Goal: Download file/media

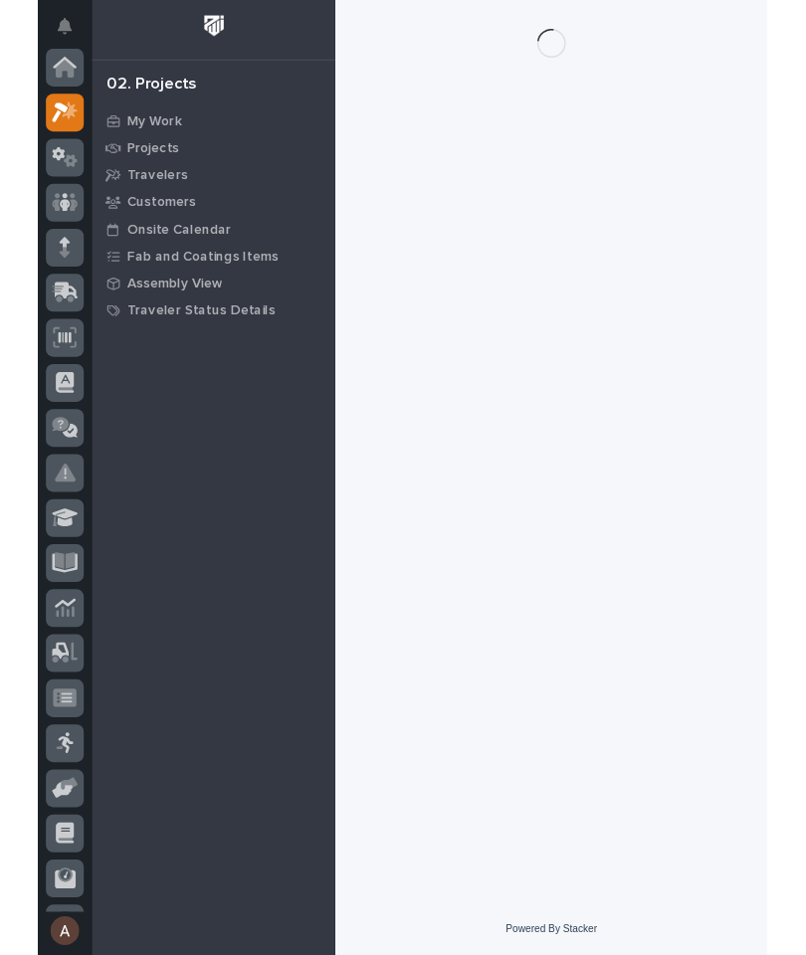
scroll to position [50, 0]
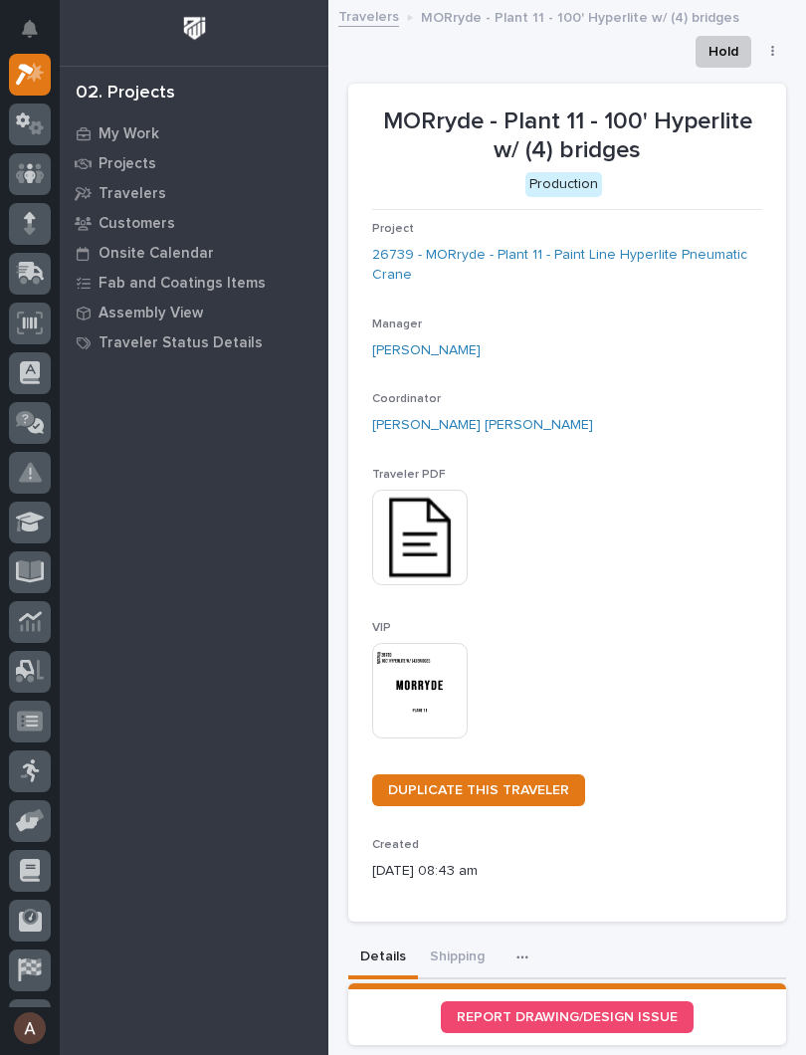
click at [441, 683] on img at bounding box center [420, 691] width 96 height 96
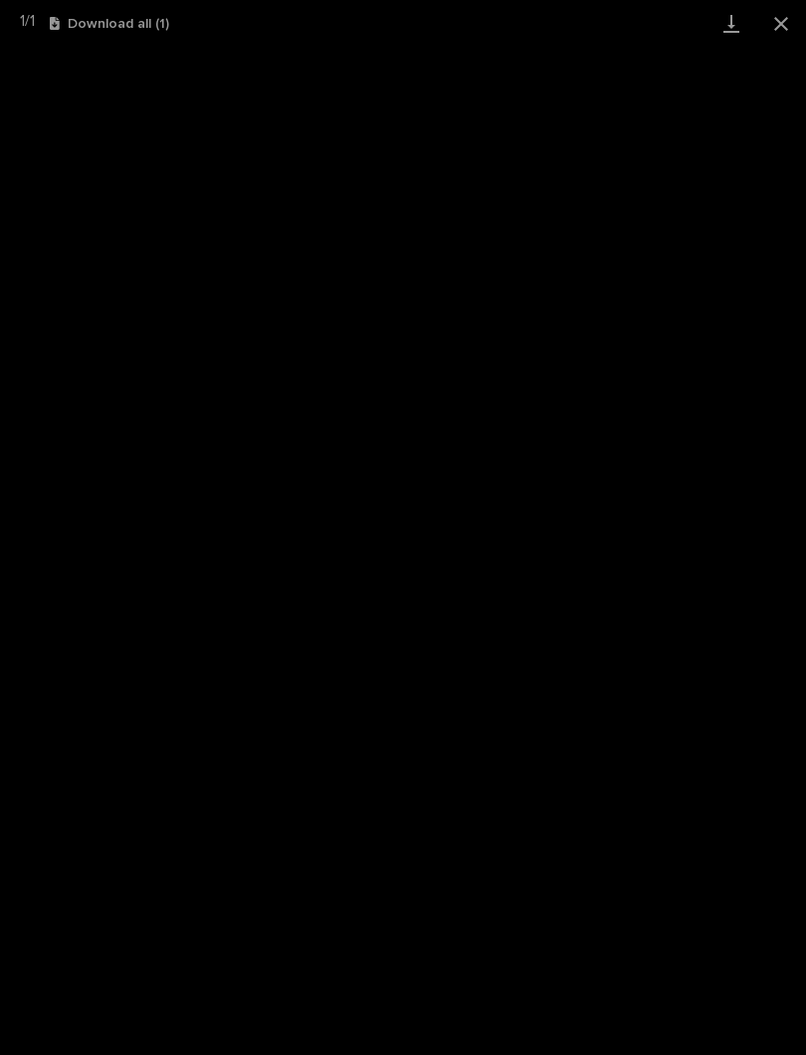
click at [731, 27] on link "Download" at bounding box center [732, 23] width 50 height 47
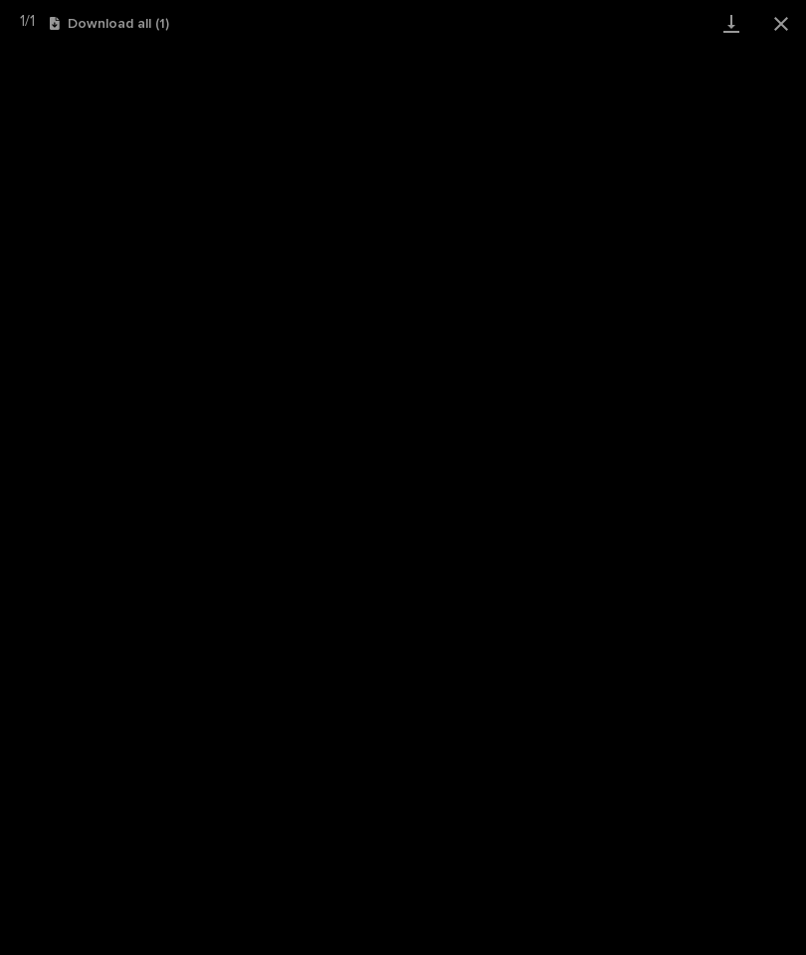
click at [794, 36] on button "Close gallery" at bounding box center [781, 23] width 50 height 47
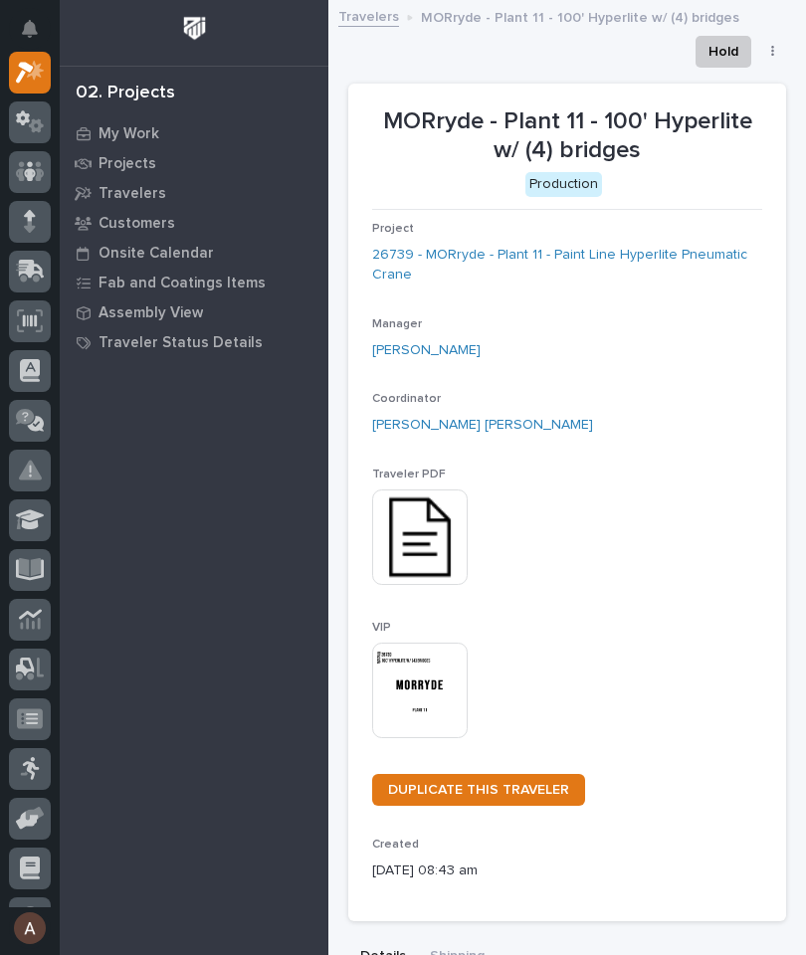
click at [439, 709] on img at bounding box center [420, 691] width 96 height 96
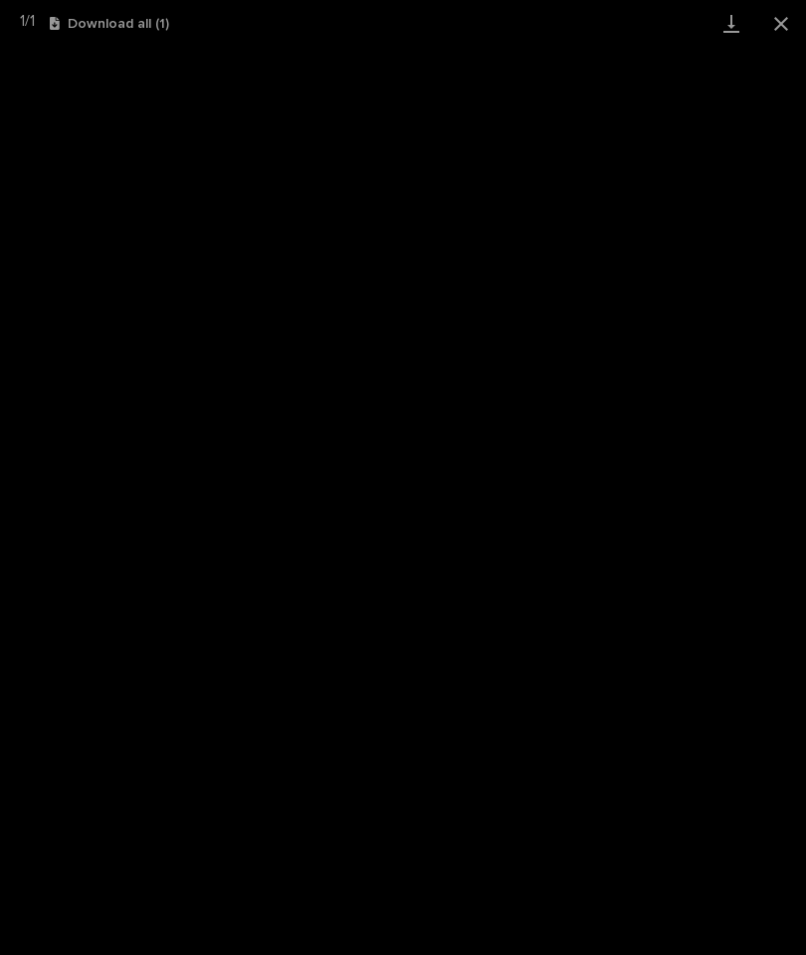
click at [736, 25] on link "Download" at bounding box center [732, 23] width 50 height 47
click at [791, 13] on button "Close gallery" at bounding box center [781, 23] width 50 height 47
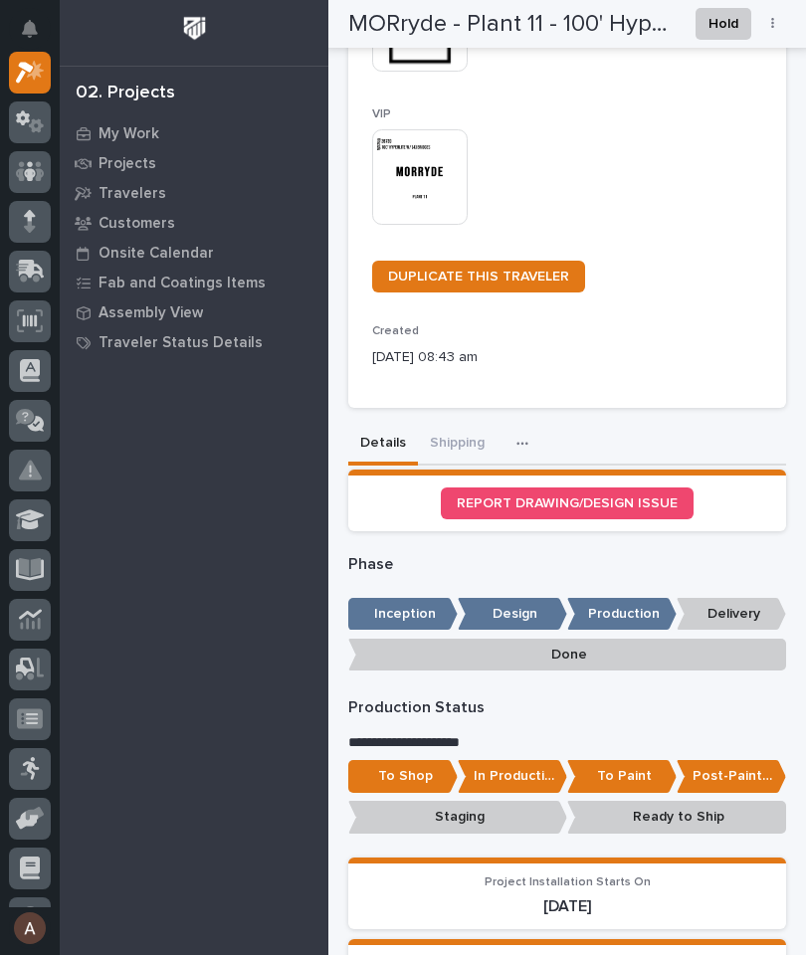
scroll to position [500, 0]
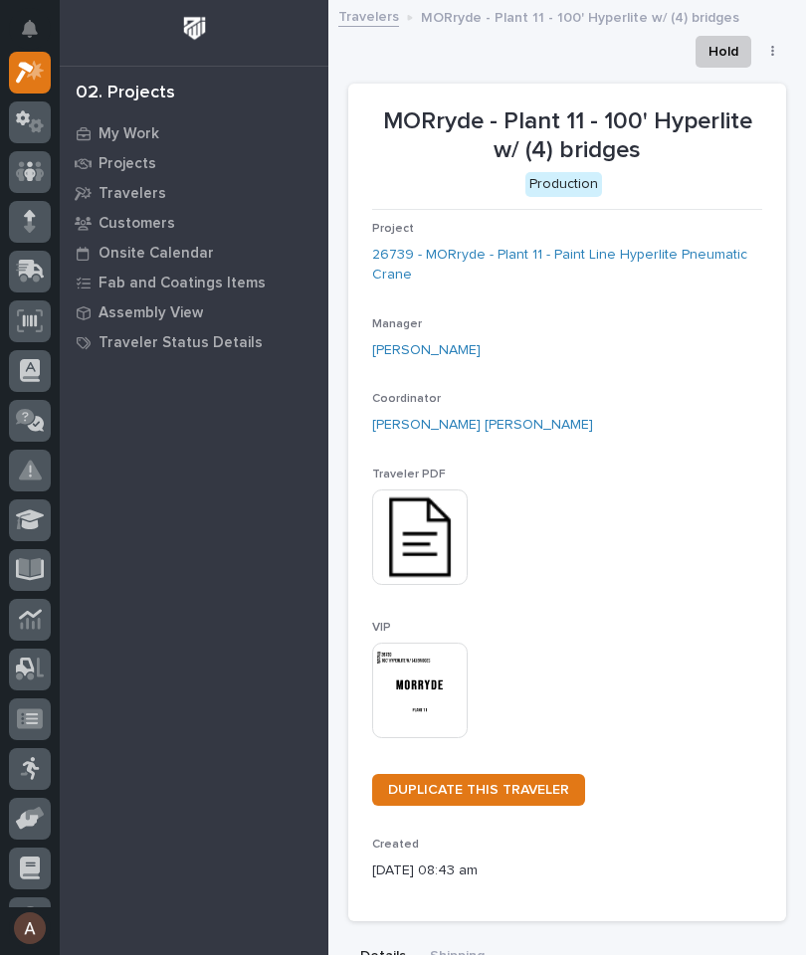
click at [440, 687] on img at bounding box center [420, 691] width 96 height 96
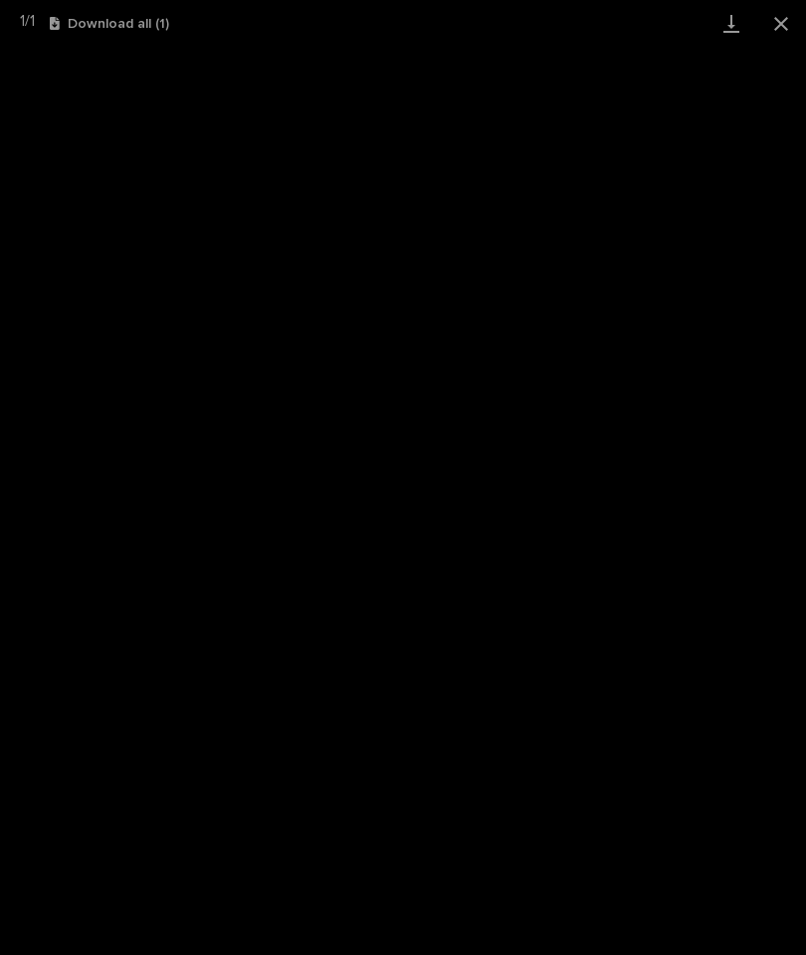
click at [734, 25] on link "Download" at bounding box center [732, 23] width 50 height 47
click at [777, 28] on button "Close gallery" at bounding box center [781, 23] width 50 height 47
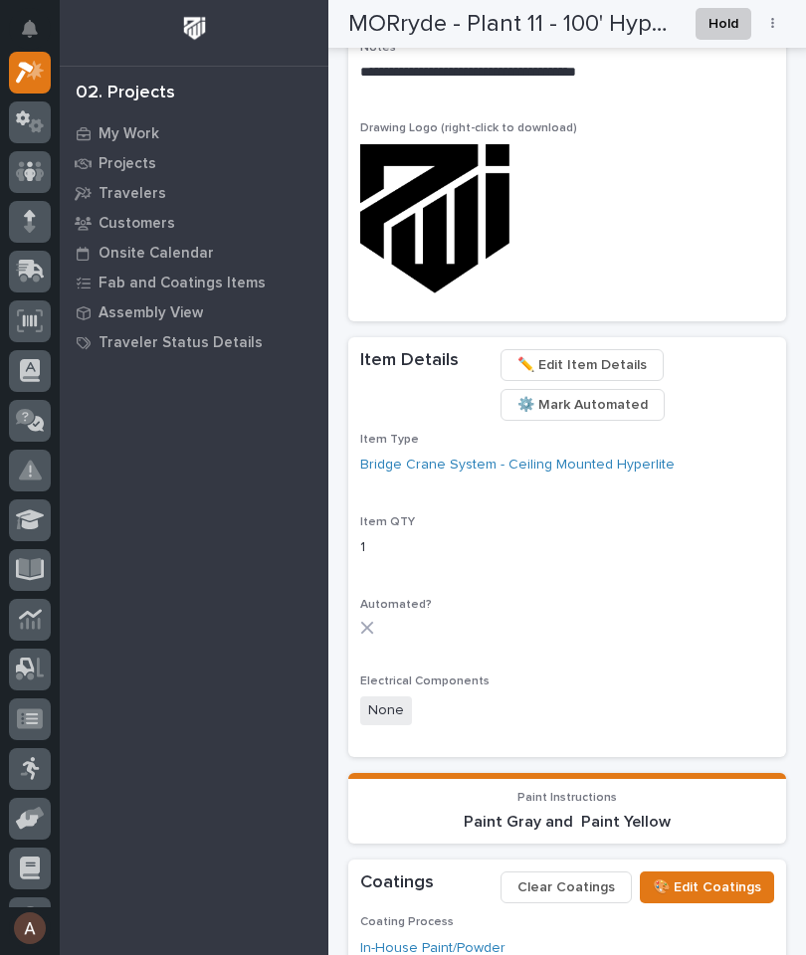
scroll to position [2463, 0]
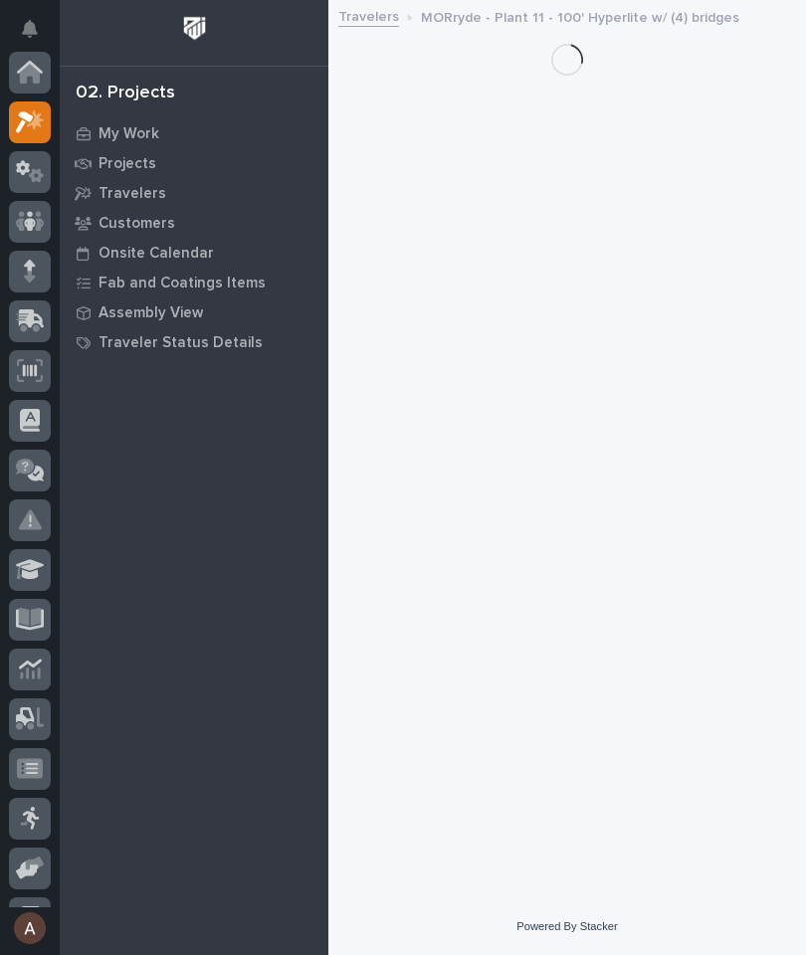
scroll to position [50, 0]
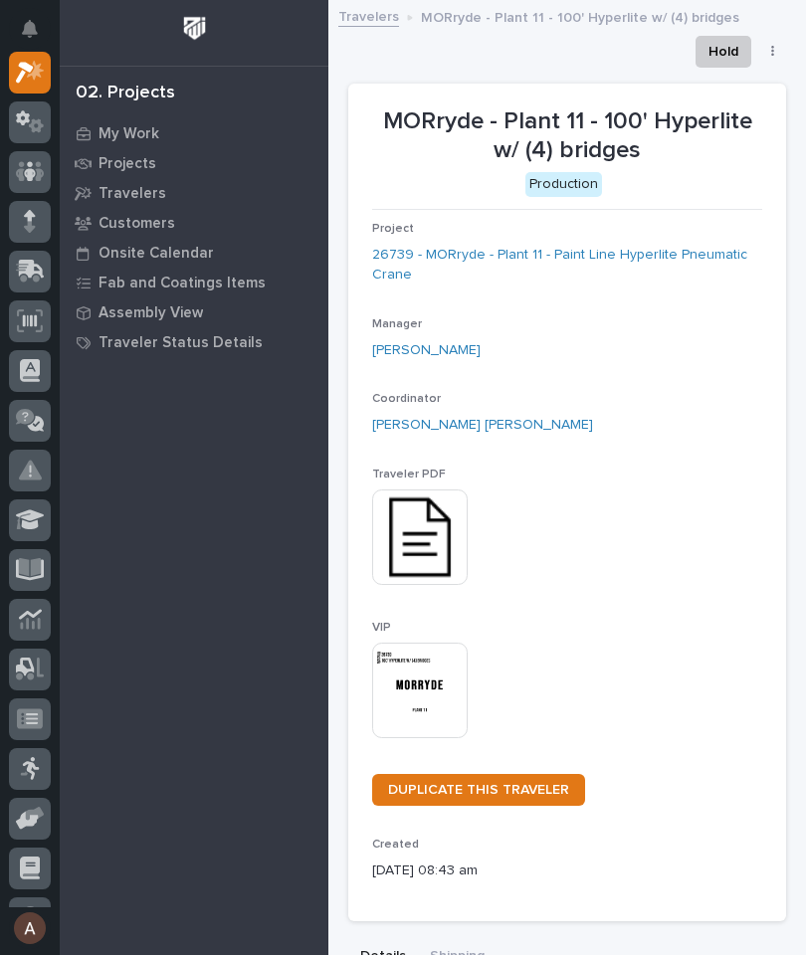
click at [450, 643] on img at bounding box center [420, 691] width 96 height 96
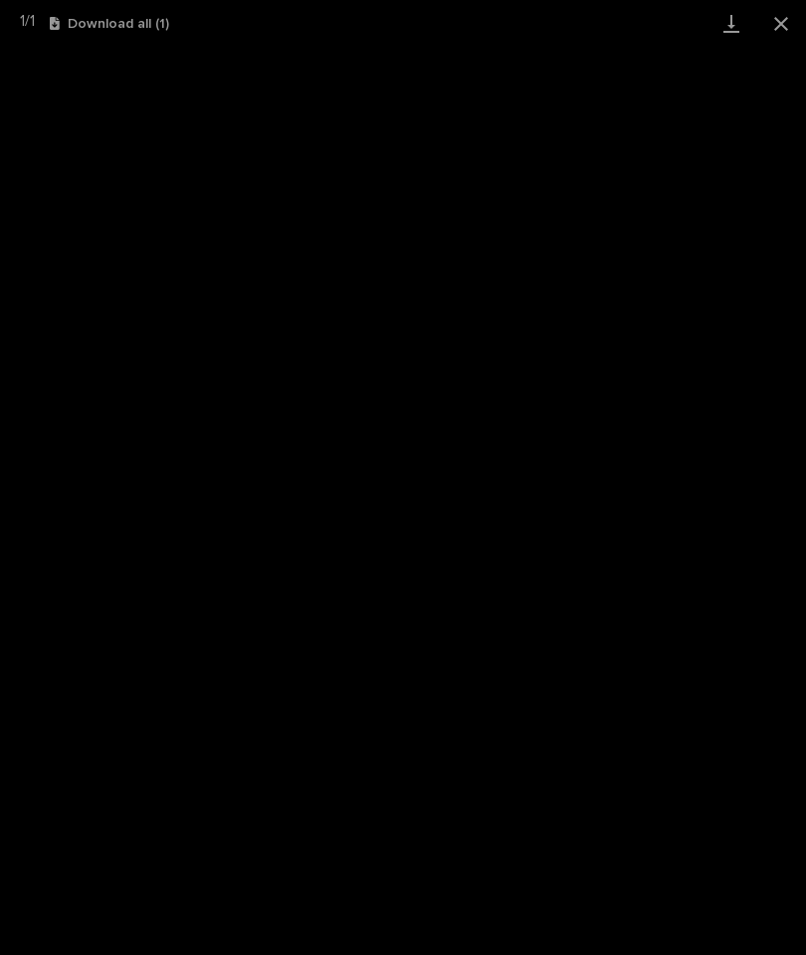
click at [781, 37] on button "Close gallery" at bounding box center [781, 23] width 50 height 47
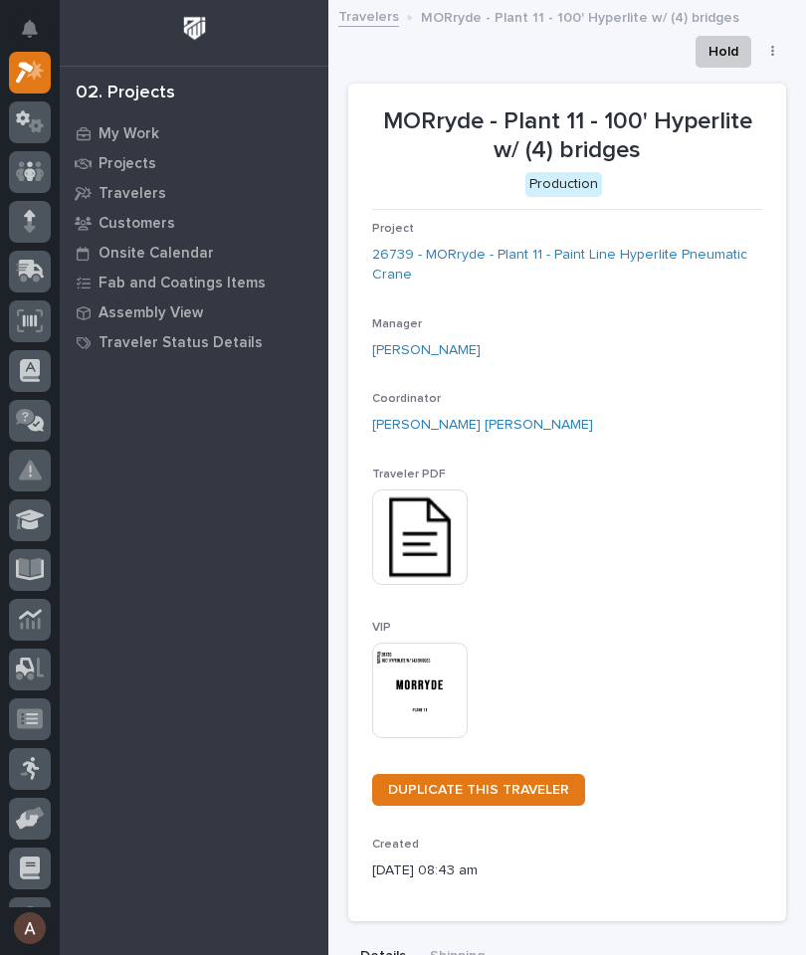
click at [460, 686] on img at bounding box center [420, 691] width 96 height 96
click at [427, 679] on img at bounding box center [420, 691] width 96 height 96
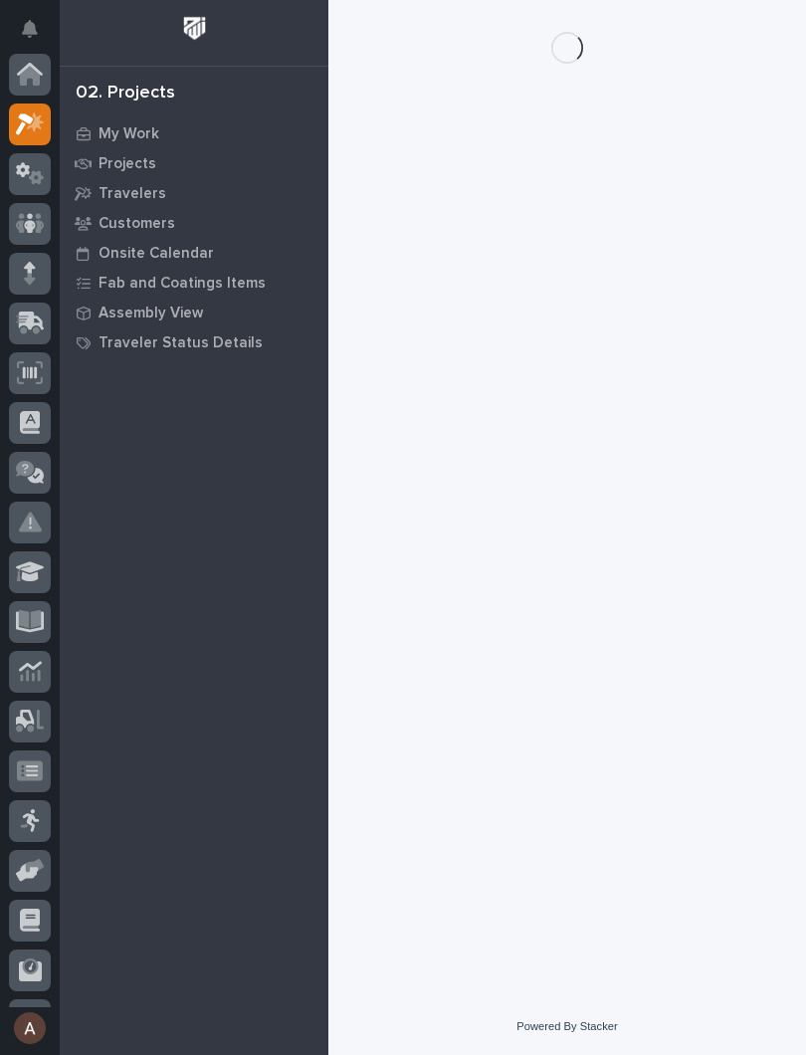
scroll to position [50, 0]
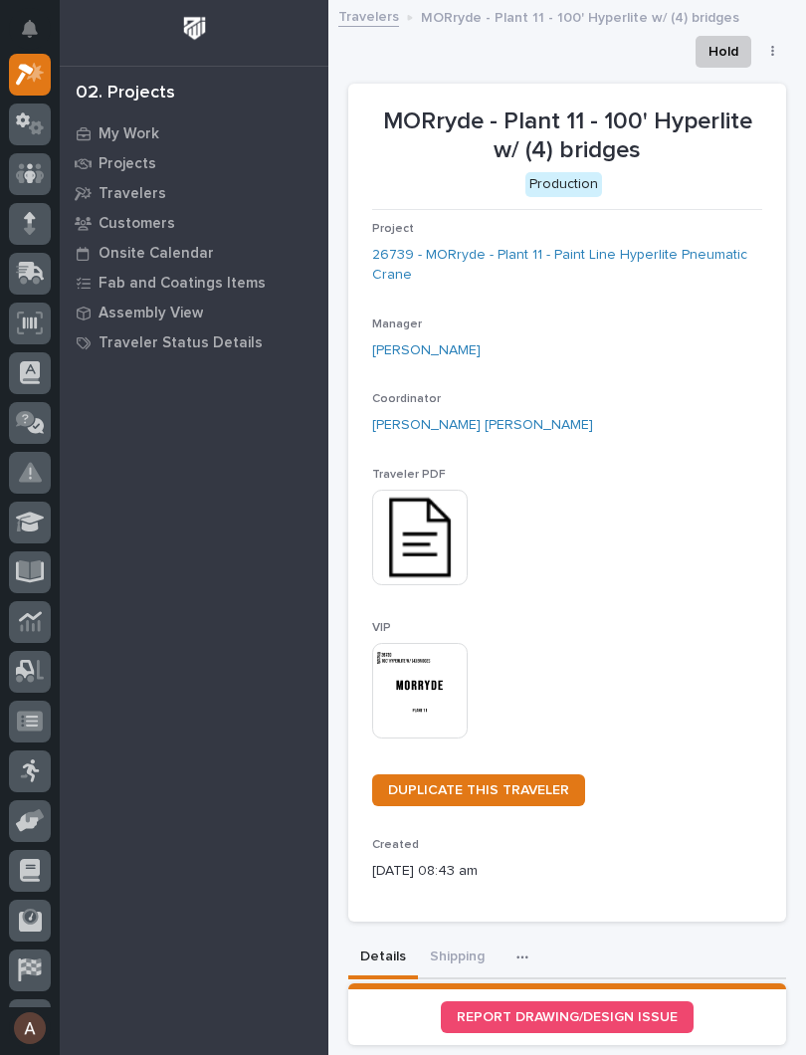
click at [421, 700] on img at bounding box center [420, 691] width 96 height 96
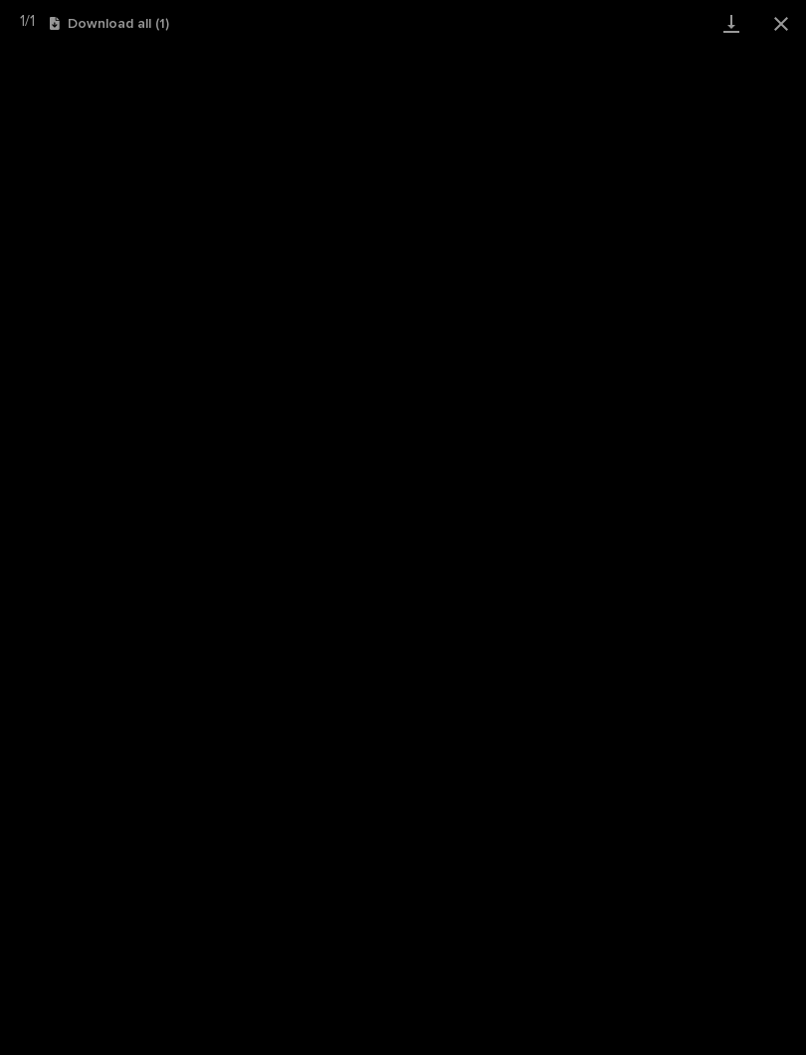
click at [738, 31] on link "Download" at bounding box center [732, 23] width 50 height 47
